Goal: Transaction & Acquisition: Purchase product/service

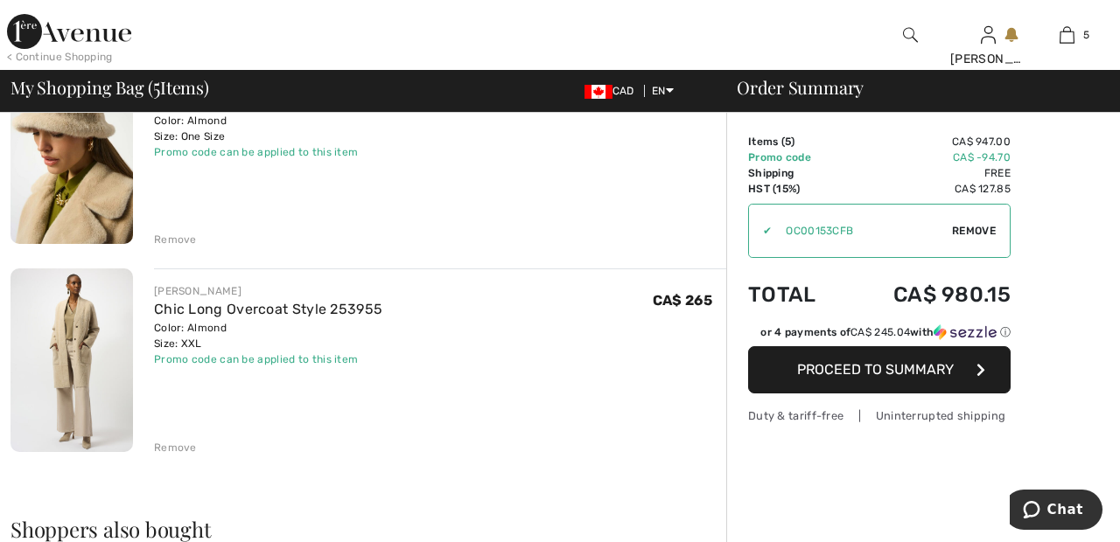
scroll to position [820, 0]
click at [184, 447] on div "Remove" at bounding box center [175, 447] width 43 height 16
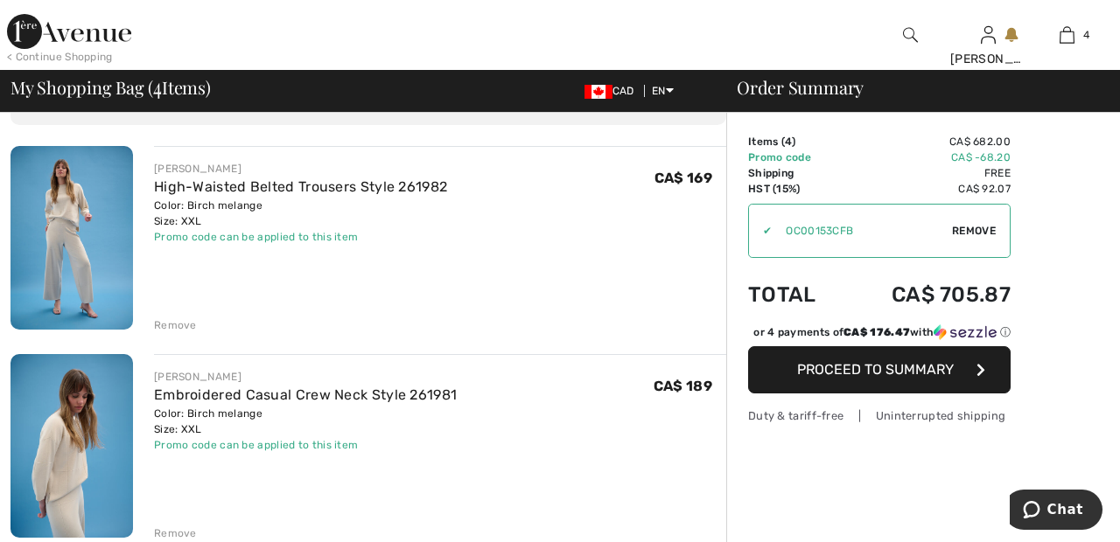
scroll to position [0, 0]
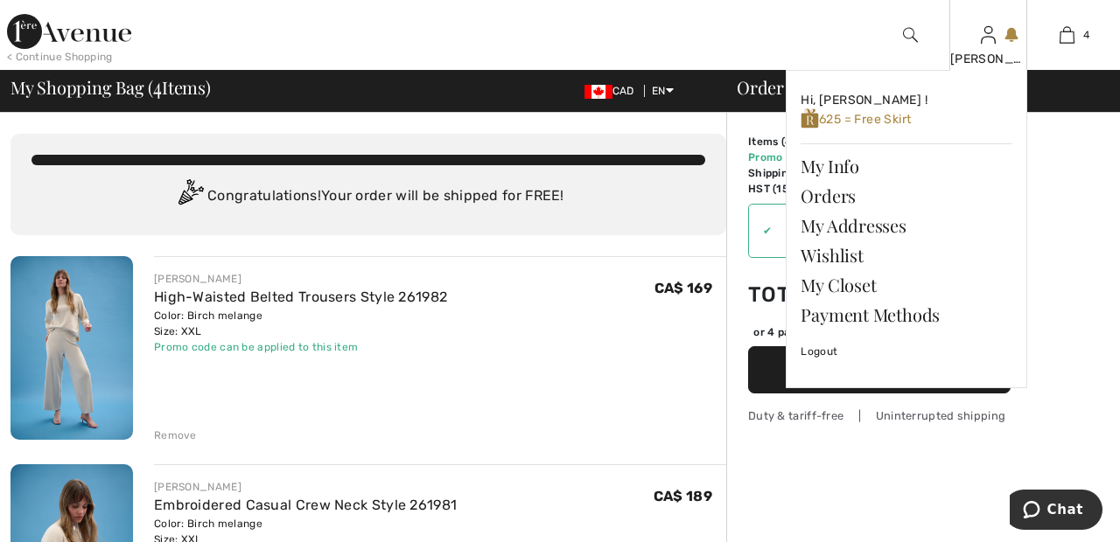
click at [987, 40] on img at bounding box center [988, 34] width 15 height 21
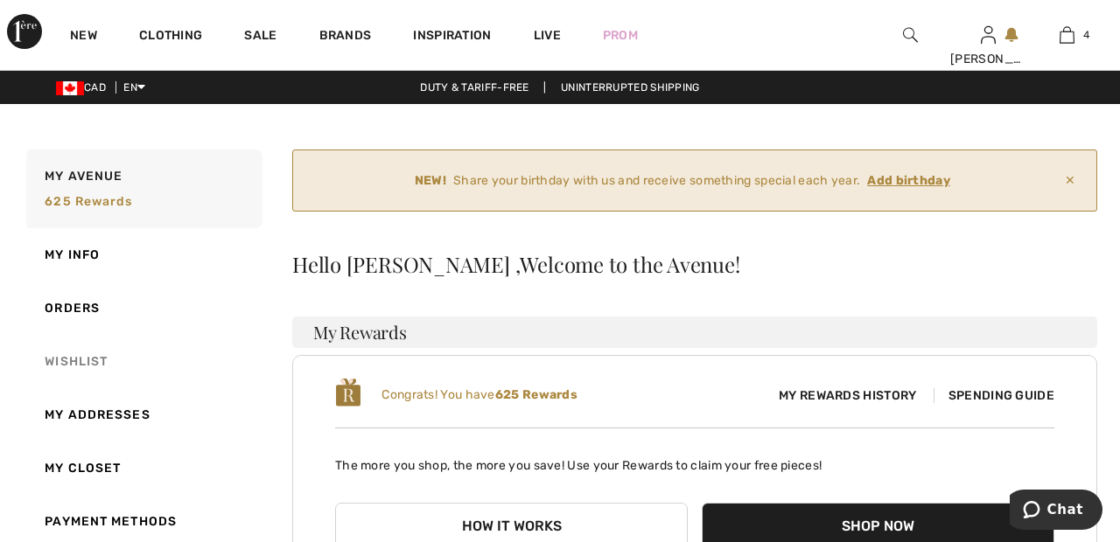
click at [103, 355] on link "Wishlist" at bounding box center [143, 361] width 240 height 53
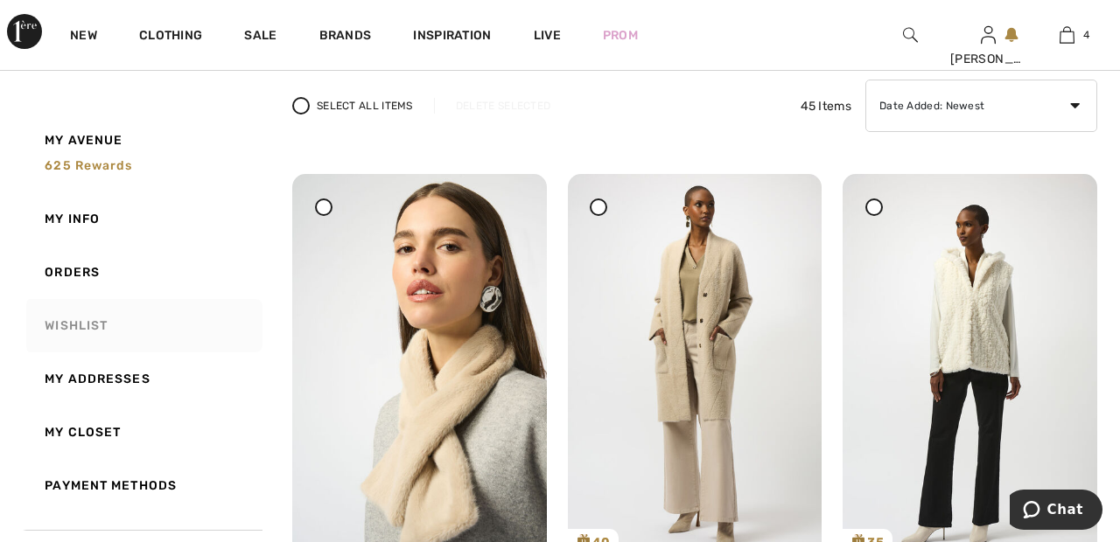
scroll to position [241, 0]
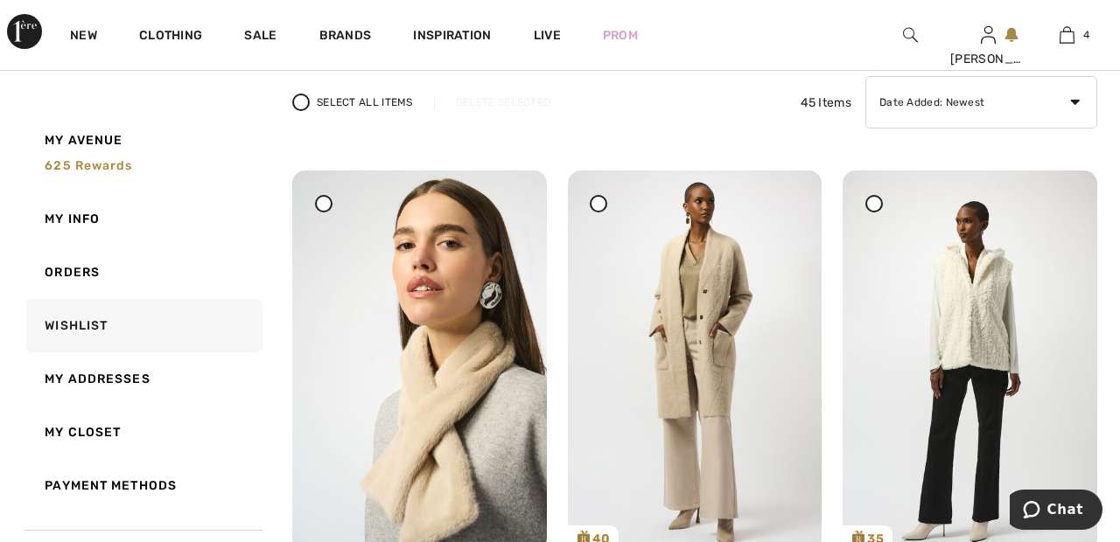
click at [604, 199] on div at bounding box center [598, 203] width 17 height 17
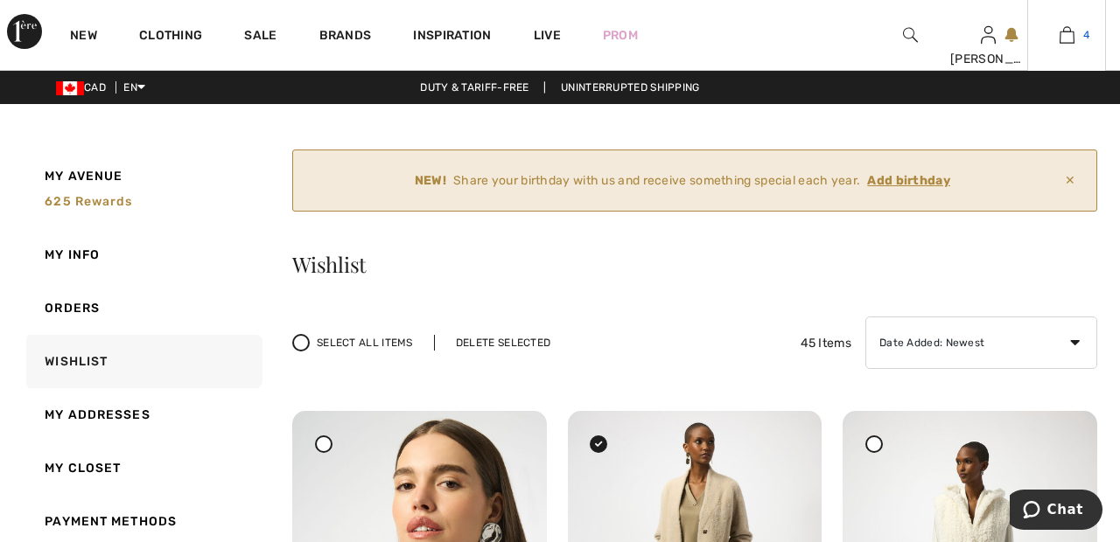
click at [1071, 26] on img at bounding box center [1066, 34] width 15 height 21
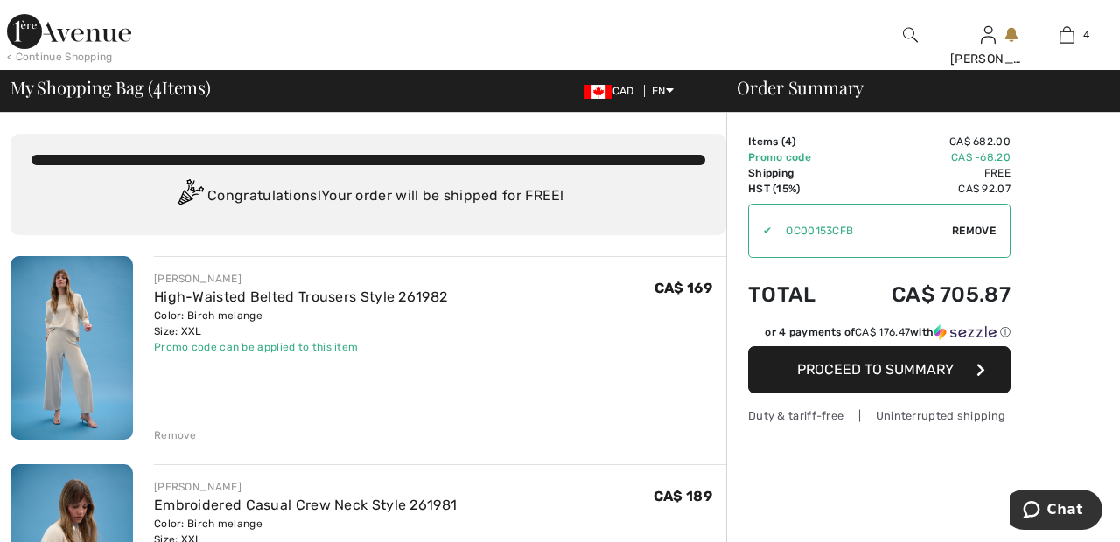
click at [94, 38] on img at bounding box center [69, 31] width 124 height 35
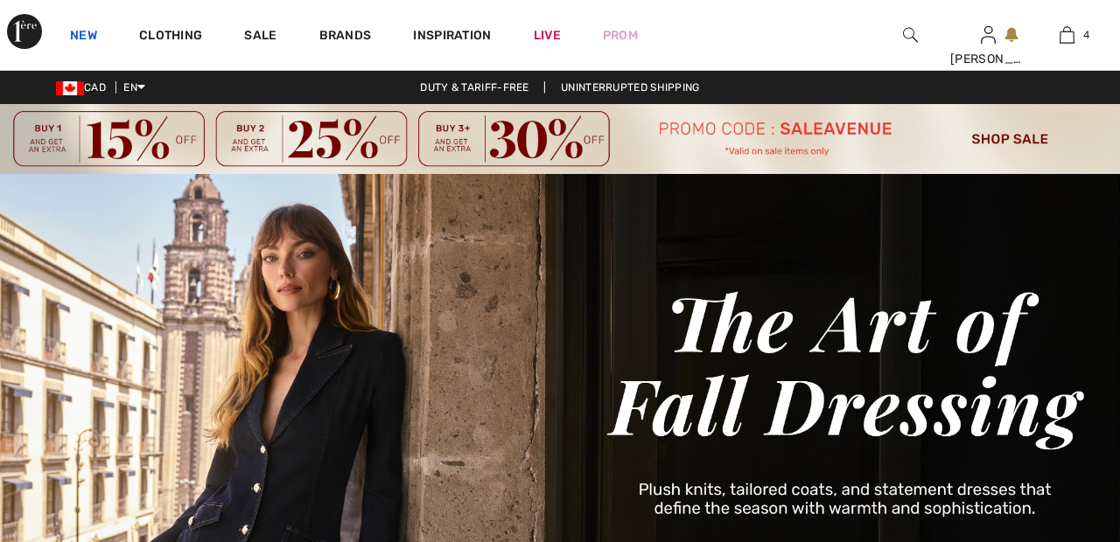
click at [87, 39] on link "New" at bounding box center [83, 37] width 27 height 18
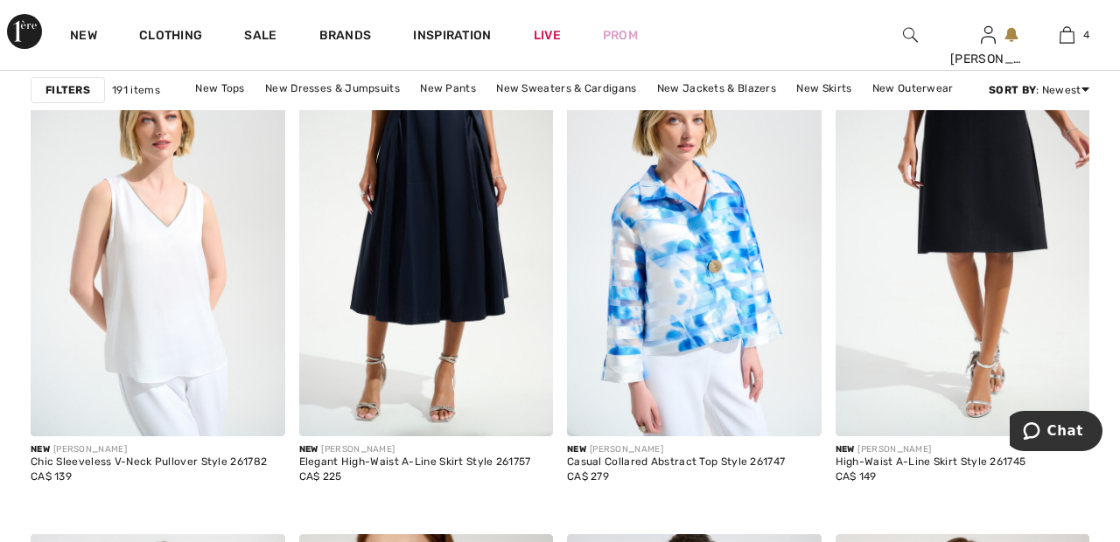
scroll to position [1253, 0]
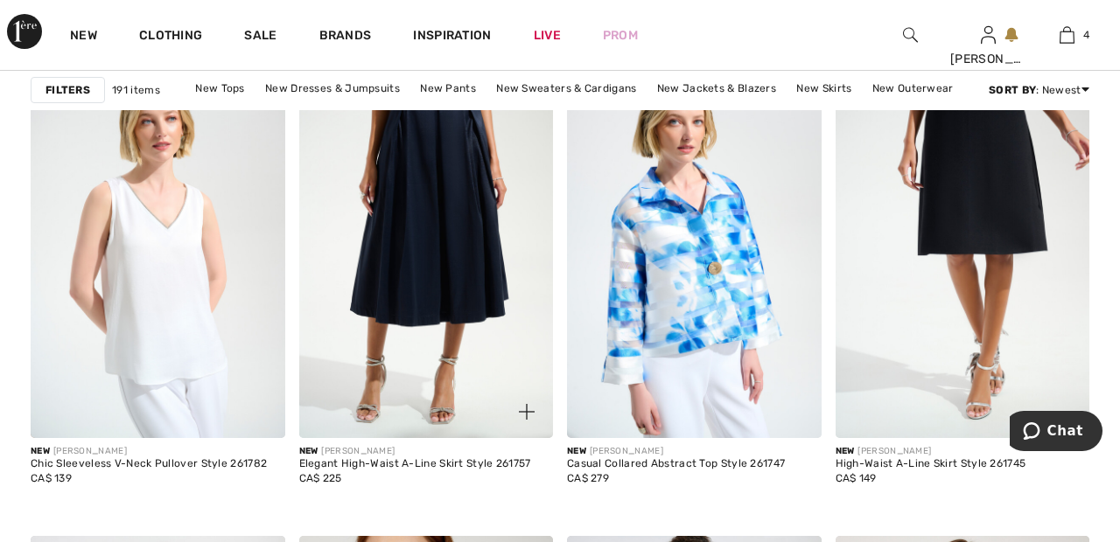
click at [471, 219] on img at bounding box center [426, 248] width 255 height 381
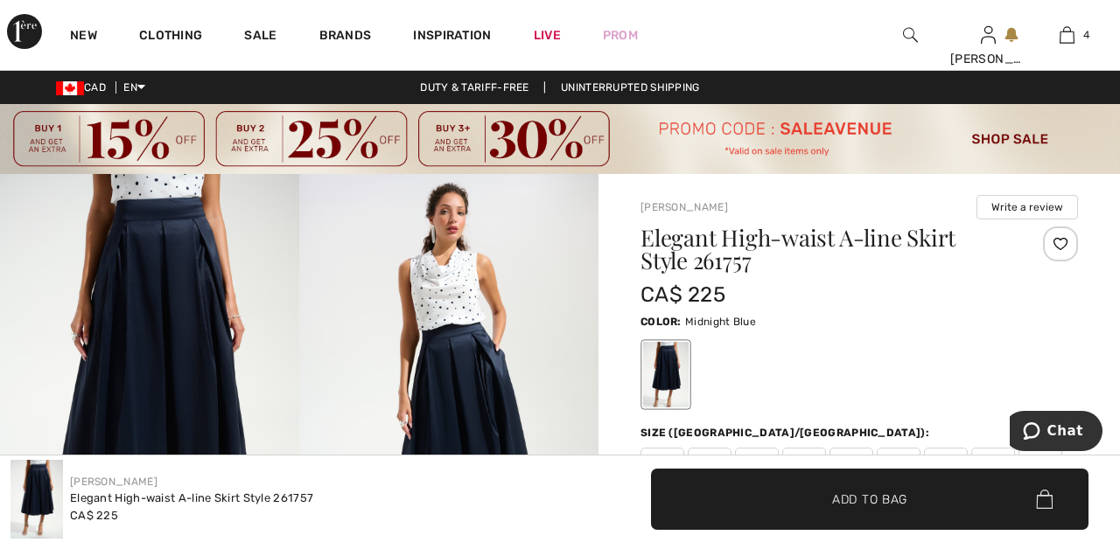
click at [1064, 247] on div at bounding box center [1060, 244] width 35 height 35
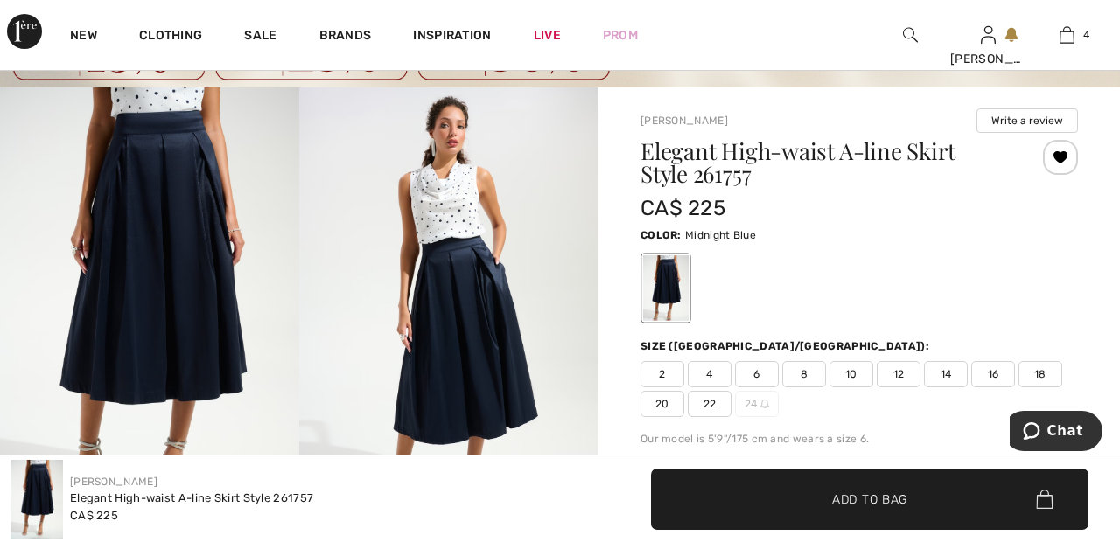
scroll to position [83, 0]
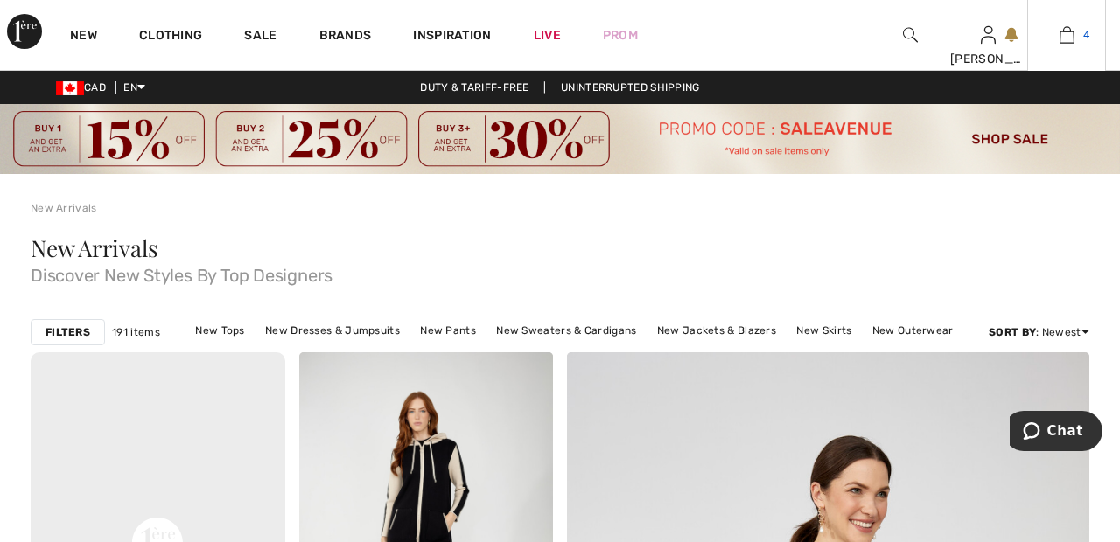
click at [1082, 35] on link "4" at bounding box center [1066, 34] width 77 height 21
